Goal: Task Accomplishment & Management: Manage account settings

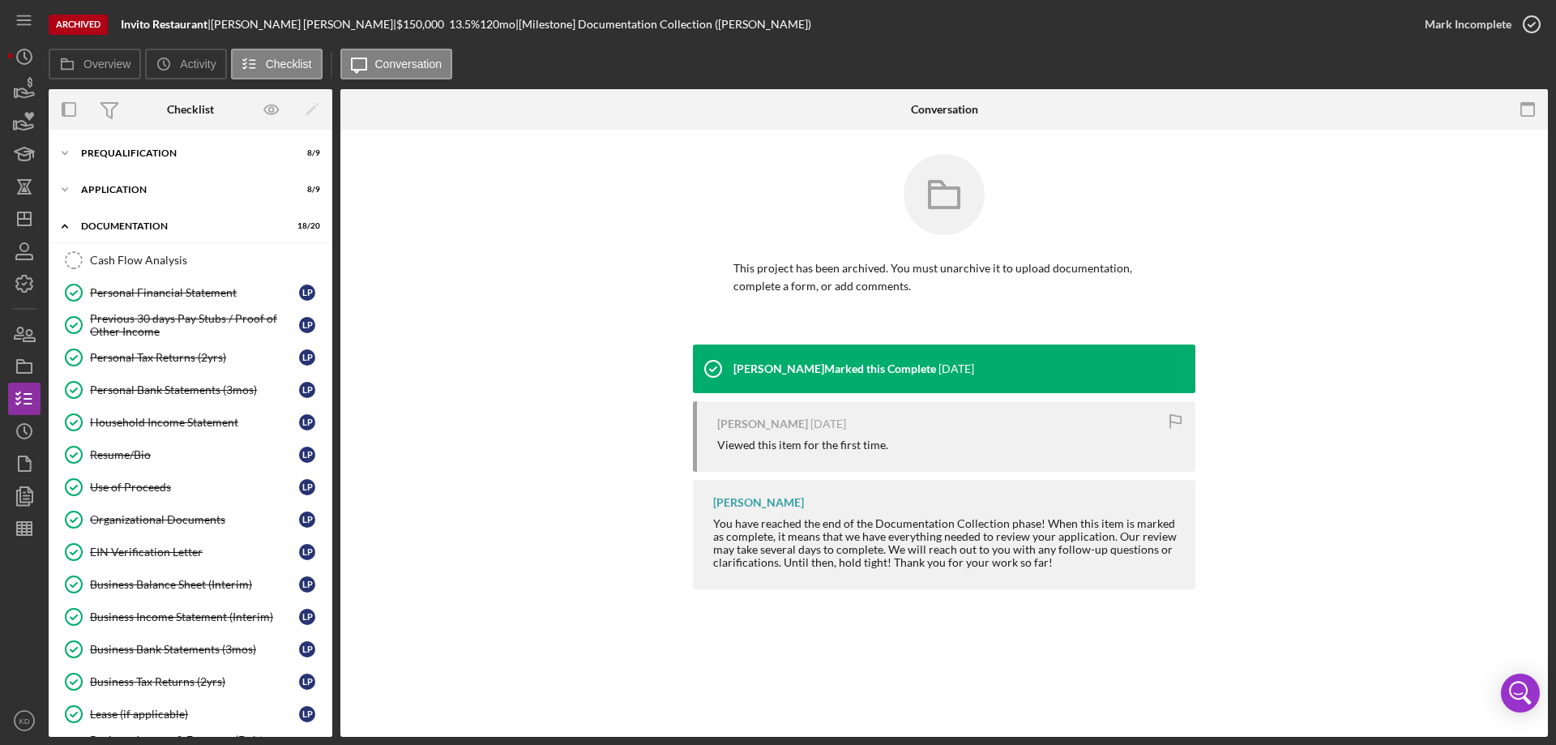
scroll to position [316, 0]
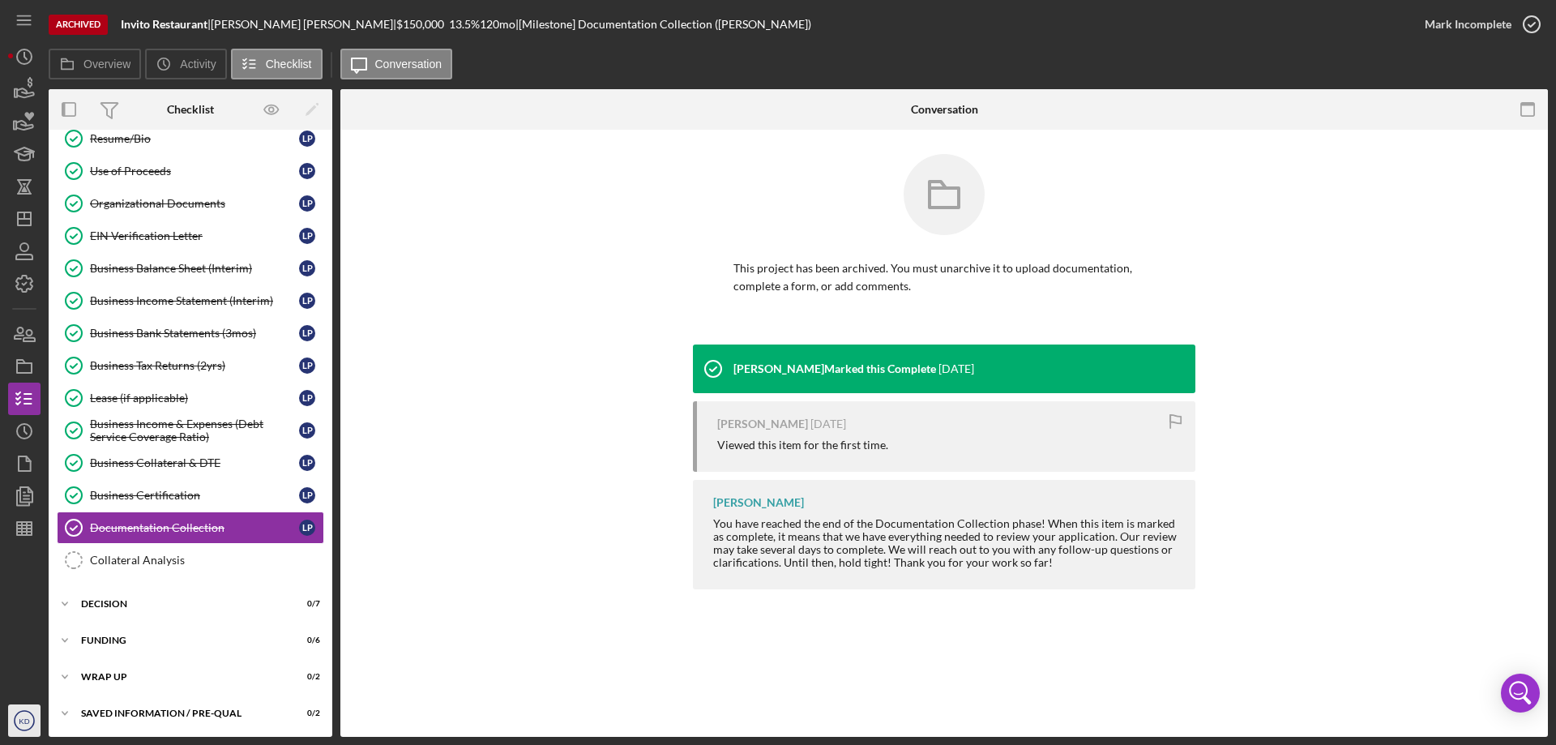
click at [16, 721] on icon "KD" at bounding box center [24, 720] width 32 height 41
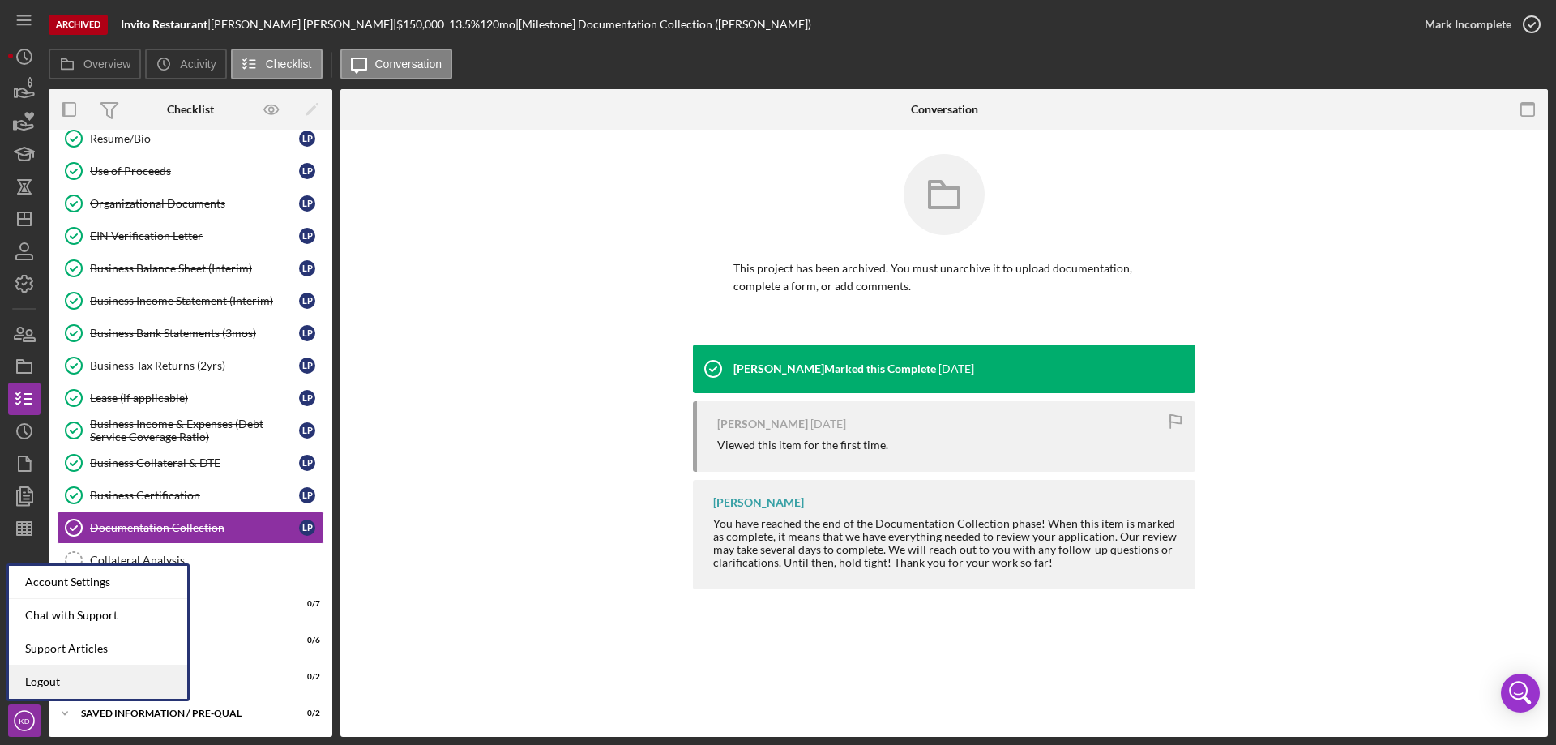
click at [38, 676] on link "Logout" at bounding box center [98, 681] width 178 height 33
